Goal: Information Seeking & Learning: Check status

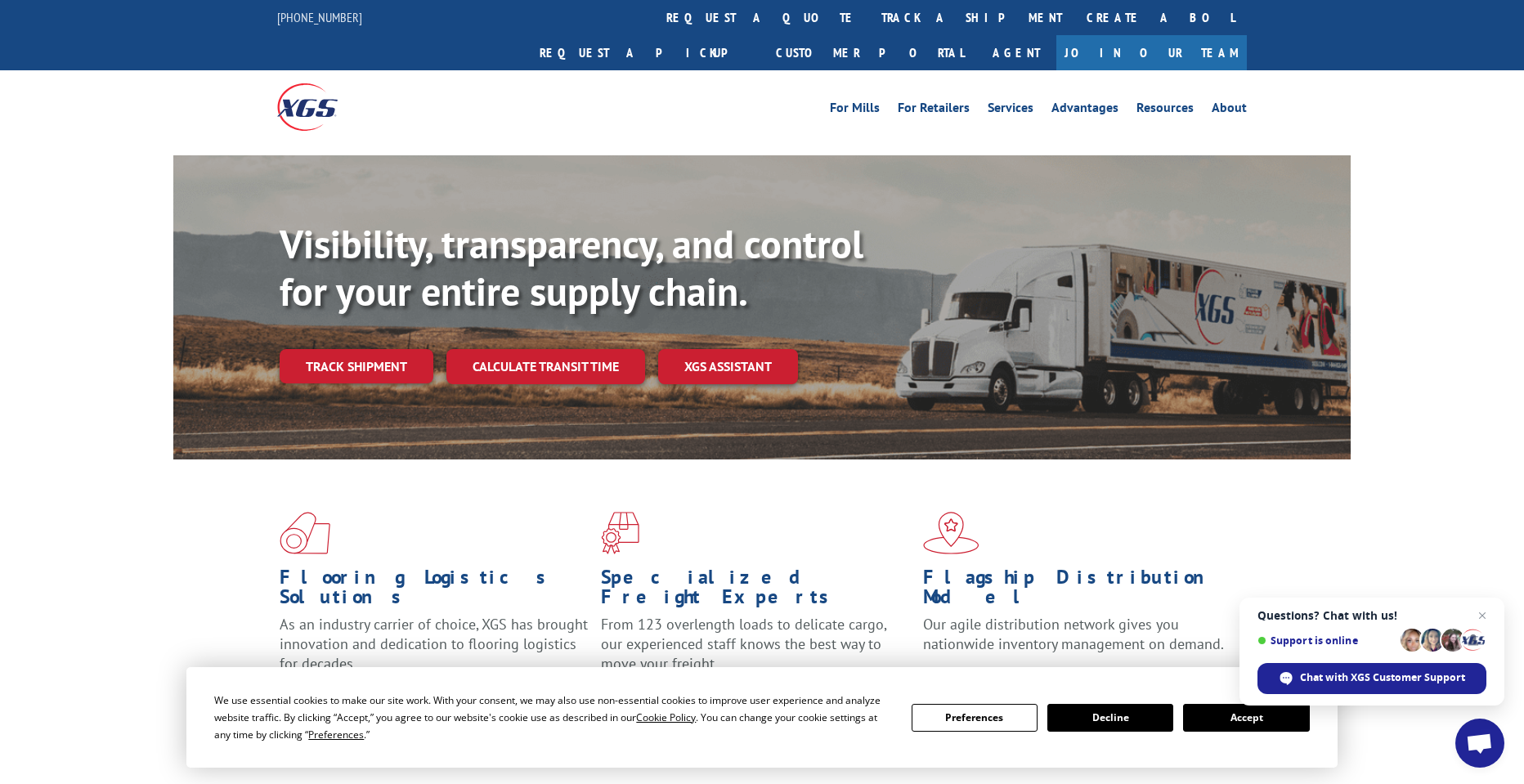
click at [222, 556] on div "Flooring Logistics Solutions As an industry carrier of choice, XGS has brought …" at bounding box center [762, 610] width 1178 height 300
click at [378, 349] on link "Track shipment" at bounding box center [357, 365] width 154 height 34
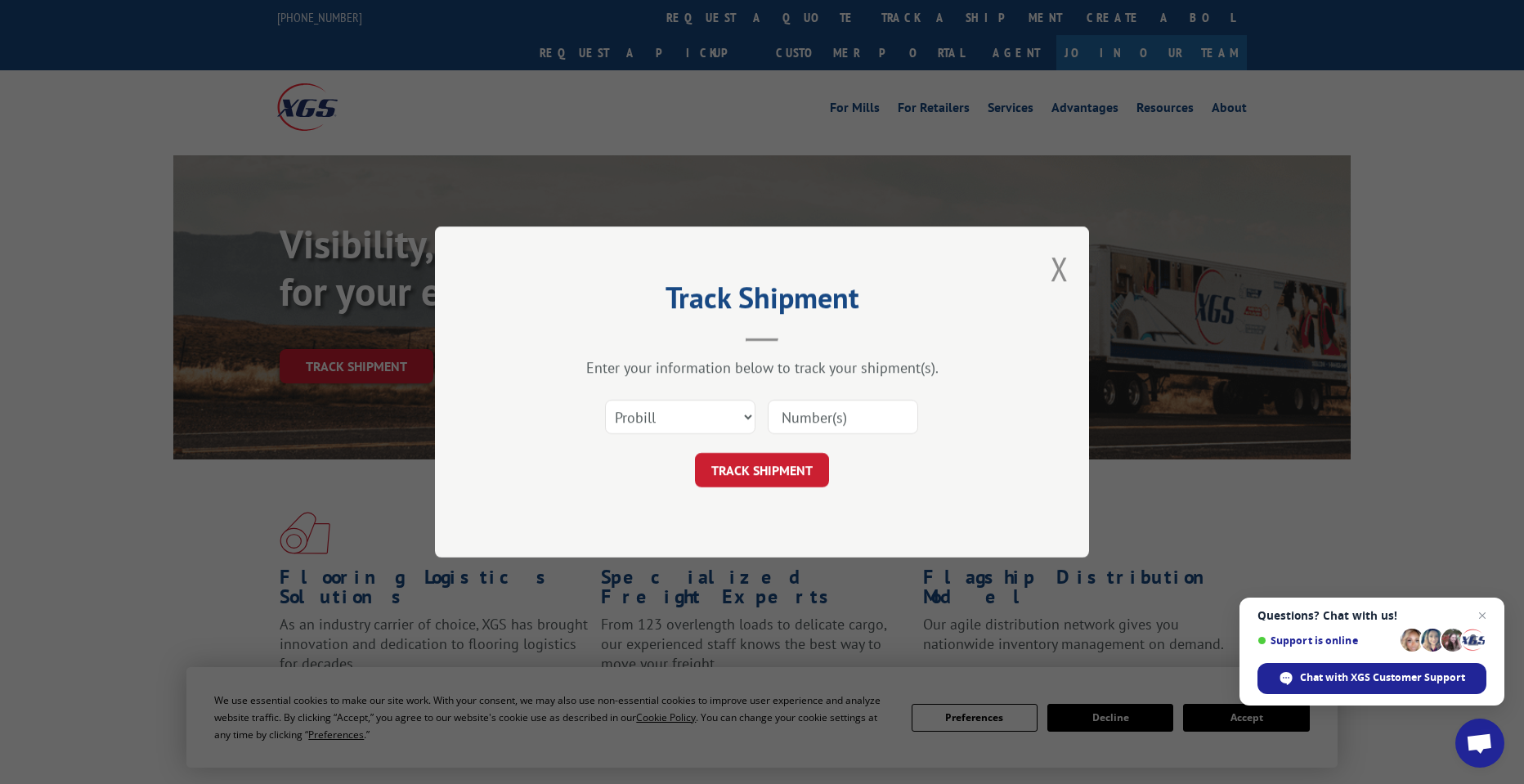
click at [846, 422] on input at bounding box center [842, 417] width 150 height 34
paste input "17259614"
type input "17259614"
click at [745, 419] on select "Select category... Probill BOL PO" at bounding box center [680, 417] width 150 height 34
select select "po"
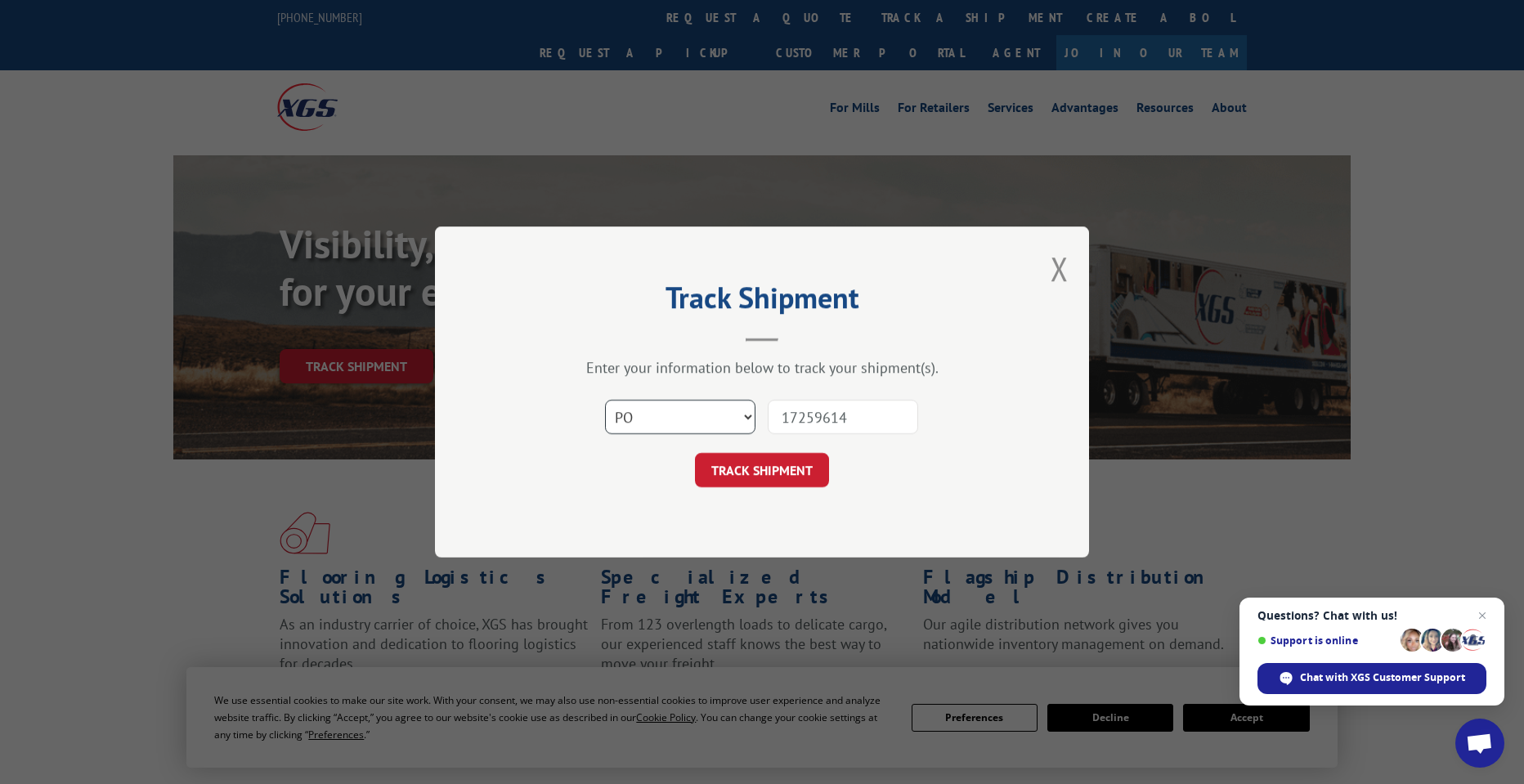
click at [605, 400] on select "Select category... Probill BOL PO" at bounding box center [680, 417] width 150 height 34
click at [830, 413] on input "17259614" at bounding box center [842, 417] width 150 height 34
paste input "8978451"
type input "18978451"
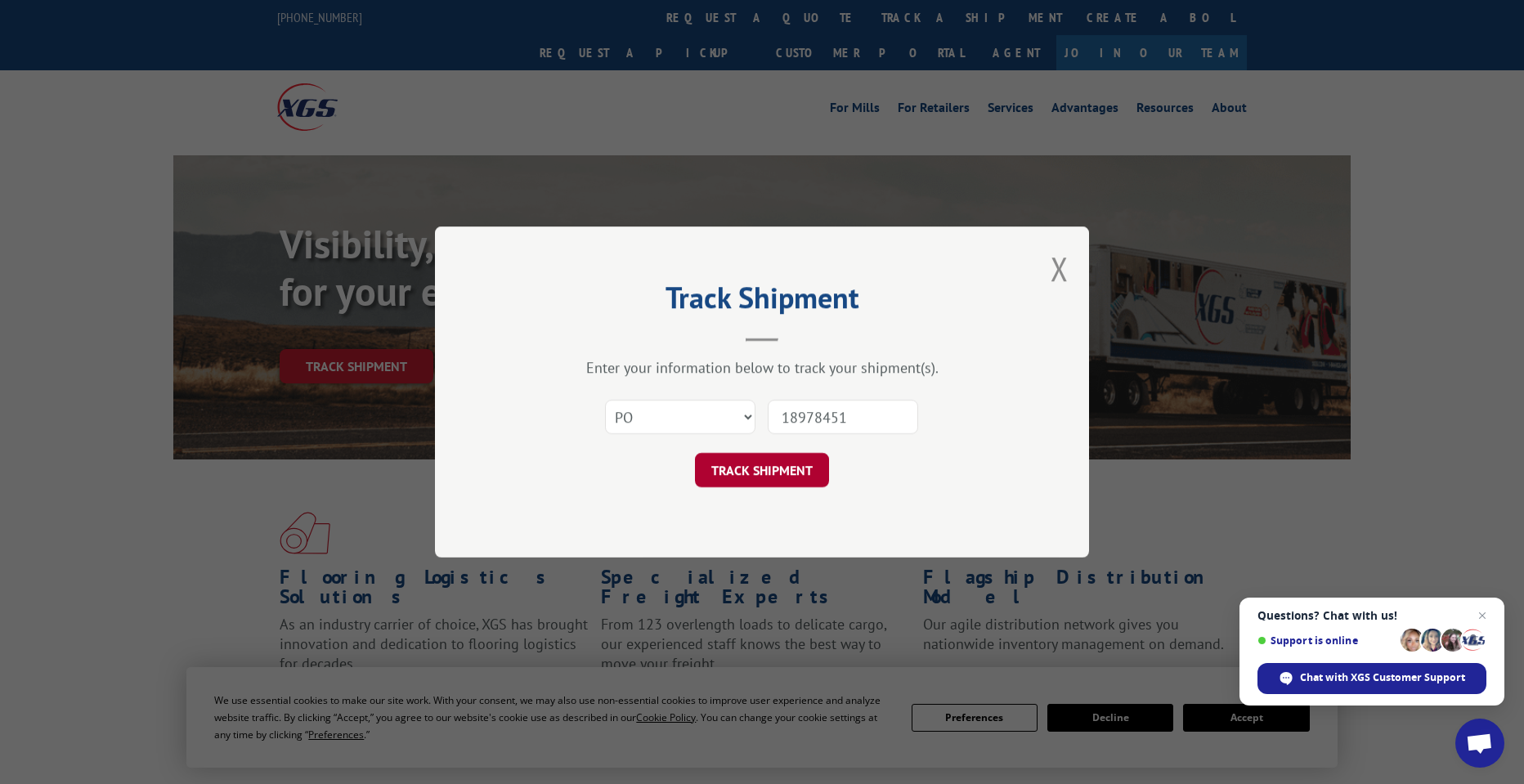
click at [781, 468] on button "TRACK SHIPMENT" at bounding box center [762, 469] width 134 height 34
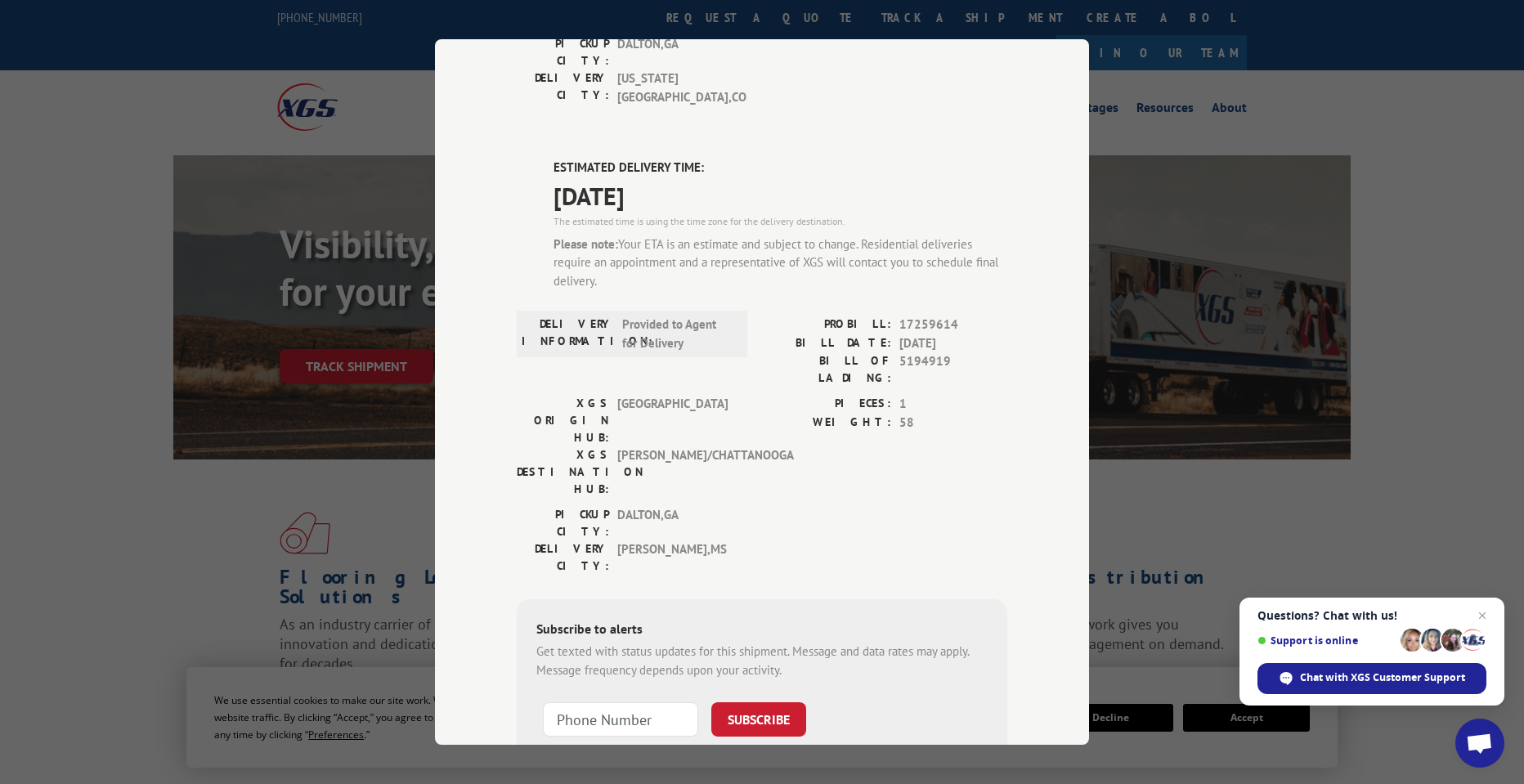
scroll to position [386, 0]
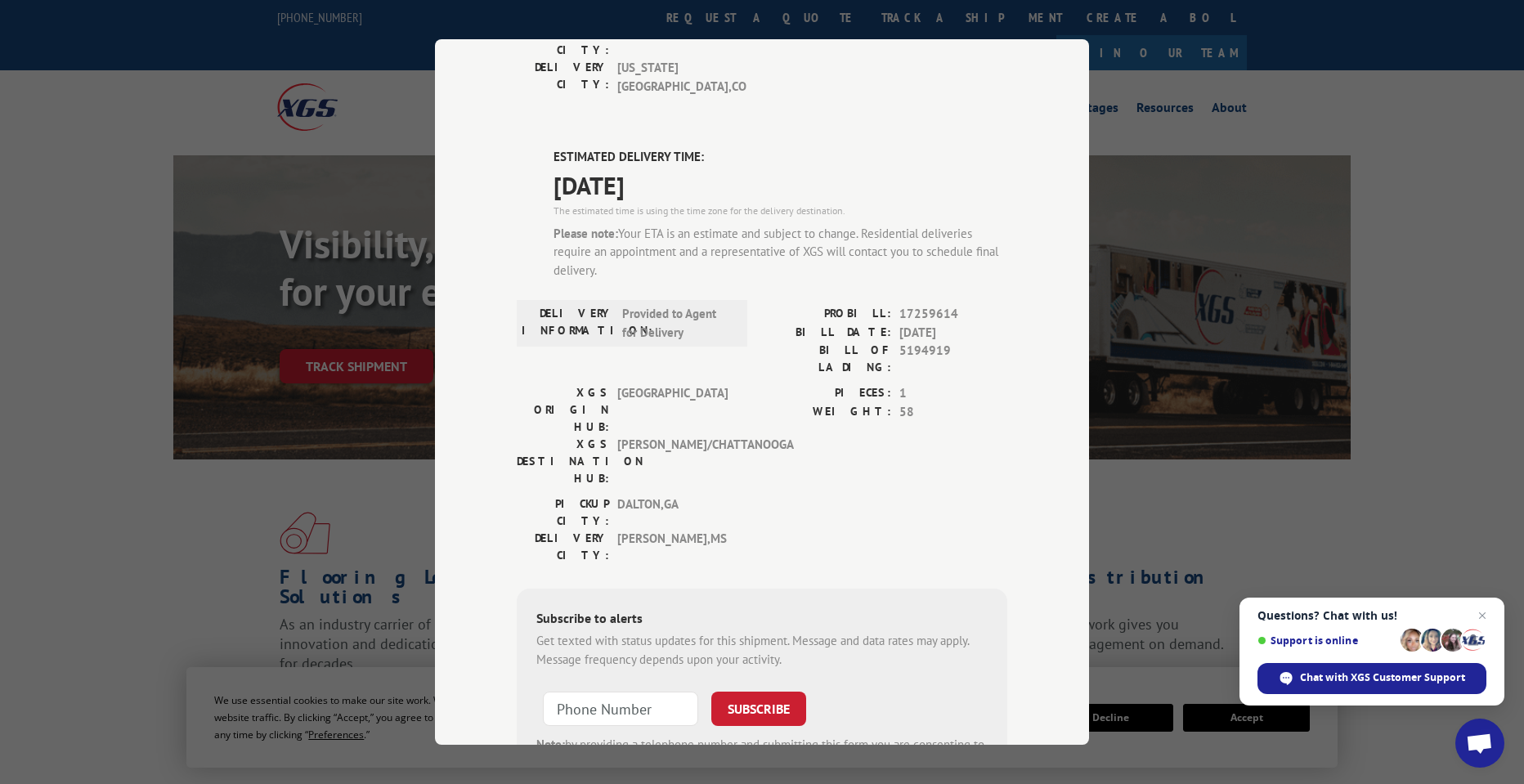
click at [132, 647] on div "Track Shipment DELIVERED DELIVERY INFORMATION: PROBILL: 9399785 BILL DATE: [DAT…" at bounding box center [762, 392] width 1524 height 784
click at [1428, 136] on div "Track Shipment DELIVERED DELIVERY INFORMATION: PROBILL: 9399785 BILL DATE: [DAT…" at bounding box center [762, 392] width 1524 height 784
